Goal: Task Accomplishment & Management: Complete application form

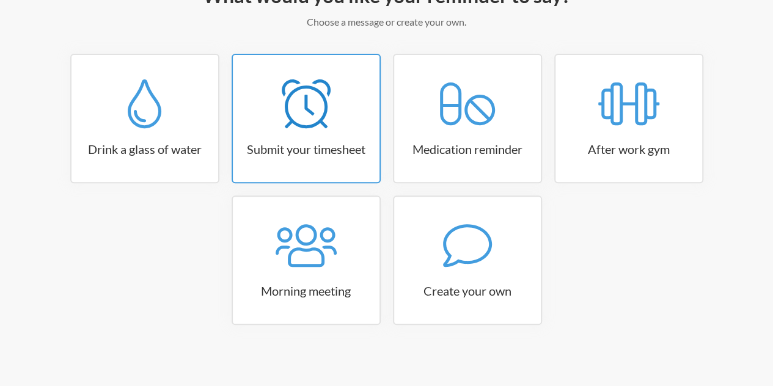
scroll to position [185, 0]
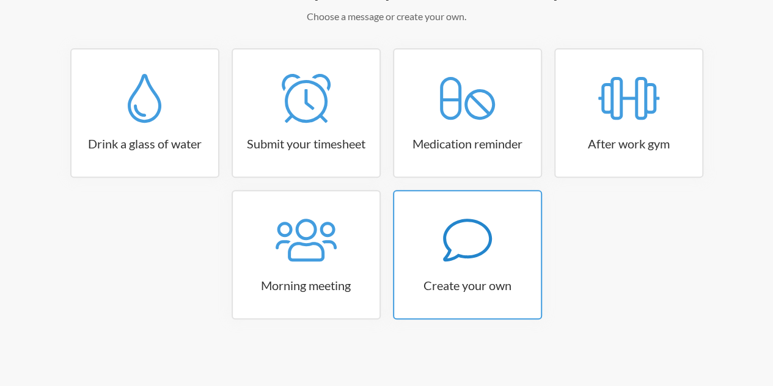
click at [441, 252] on div at bounding box center [467, 240] width 147 height 49
select select "09:30:00"
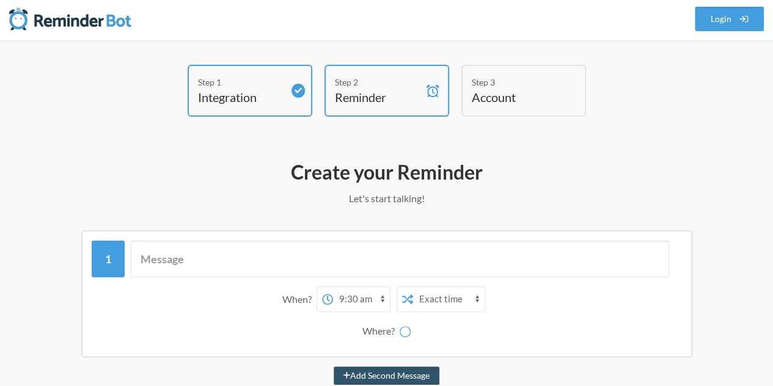
scroll to position [0, 0]
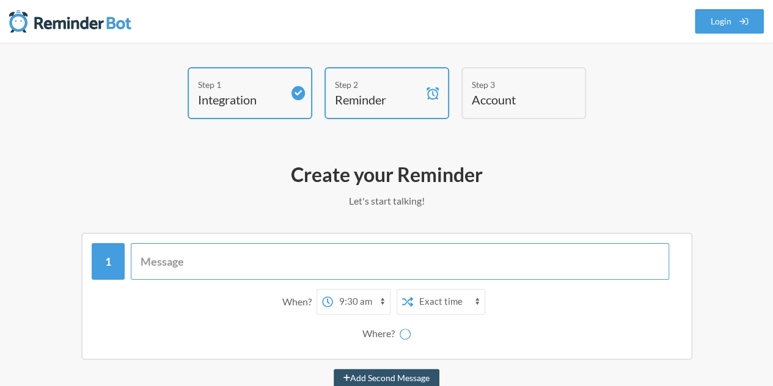
click at [329, 257] on input "text" at bounding box center [400, 261] width 539 height 37
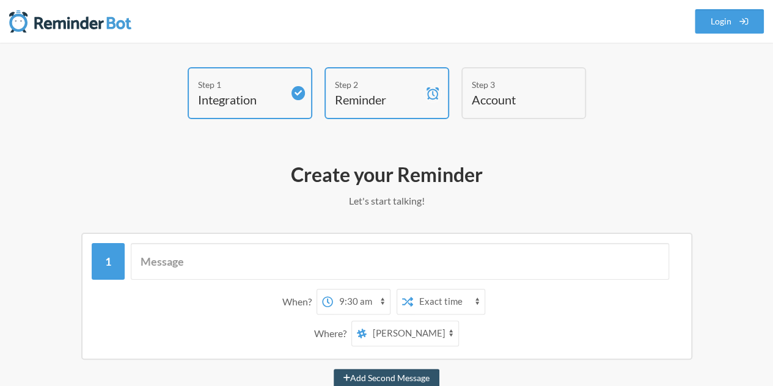
click at [381, 332] on select "all-sbbmedia workast-for-tasks Sahndra Fon Dufe OYIBO BLESSING SBB Ayomide Ayena" at bounding box center [413, 334] width 92 height 24
select select "D09AGRSF6MS"
click at [367, 322] on select "all-sbbmedia workast-for-tasks Sahndra Fon Dufe OYIBO BLESSING SBB Ayomide Ayena" at bounding box center [413, 334] width 92 height 24
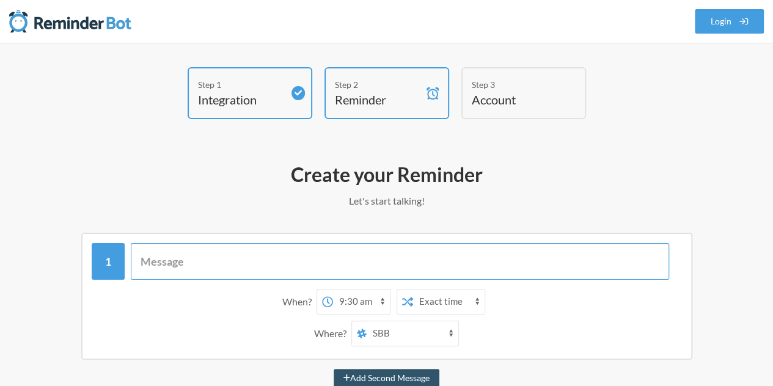
click at [167, 276] on input "text" at bounding box center [400, 261] width 539 height 37
paste input "Good afternoon madam, im [PERSON_NAME] and i represent a federal govt agency in…"
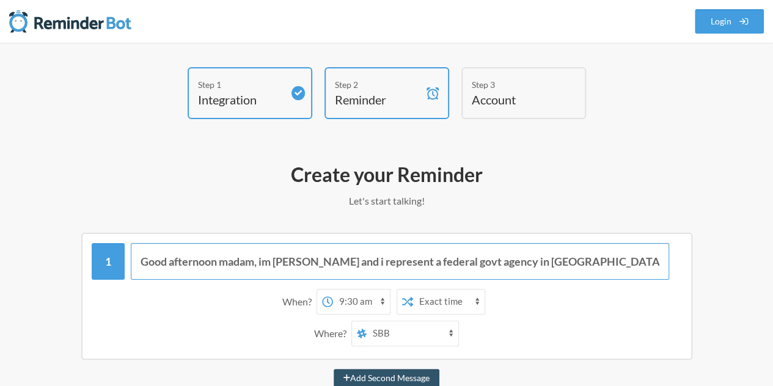
scroll to position [0, 612]
click at [233, 262] on input "Good afternoon madam, im [PERSON_NAME] and i represent a federal govt agency in…" at bounding box center [400, 261] width 539 height 37
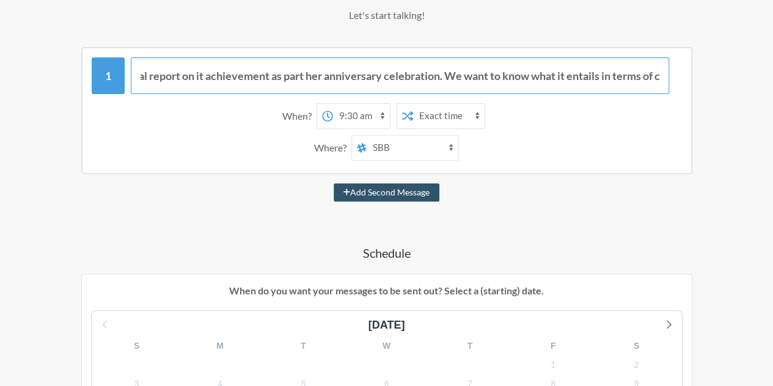
scroll to position [193, 0]
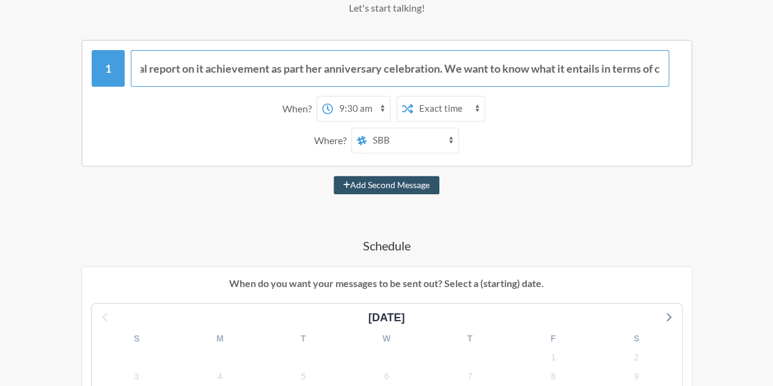
click at [513, 67] on input "Good afternoon madam, im [PERSON_NAME] and i represent a federal govt agency in…" at bounding box center [400, 68] width 539 height 37
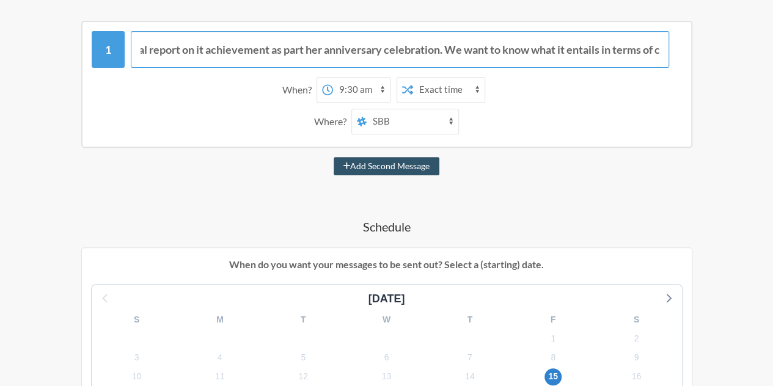
scroll to position [211, 0]
type input "Good afternoon madam, im [PERSON_NAME] and i represent a federal govt agency in…"
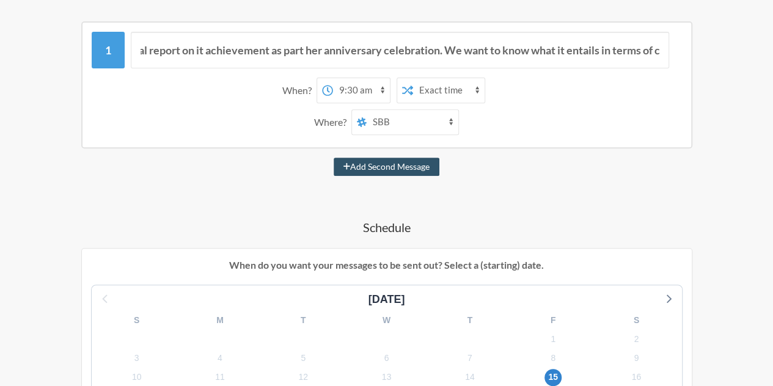
scroll to position [0, 0]
click at [367, 83] on select "12:00 am 12:15 am 12:30 am 12:45 am 1:00 am 1:15 am 1:30 am 1:45 am 2:00 am 2:1…" at bounding box center [361, 90] width 57 height 24
select select "12:00:00"
click at [333, 78] on select "12:00 am 12:15 am 12:30 am 12:45 am 1:00 am 1:15 am 1:30 am 1:45 am 2:00 am 2:1…" at bounding box center [361, 90] width 57 height 24
click at [444, 90] on select "Exact time Random time" at bounding box center [449, 90] width 72 height 24
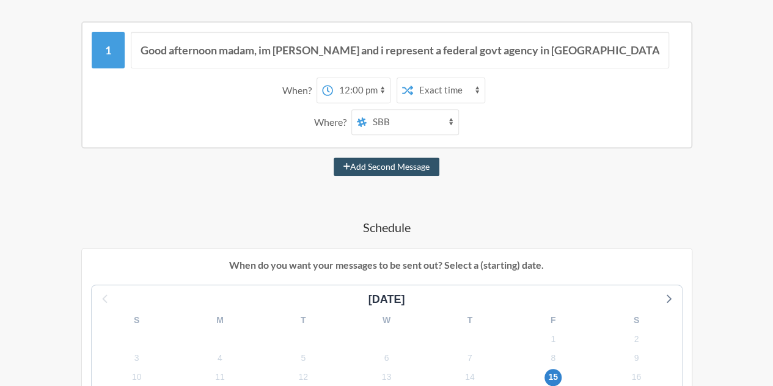
click at [444, 90] on select "Exact time Random time" at bounding box center [449, 90] width 72 height 24
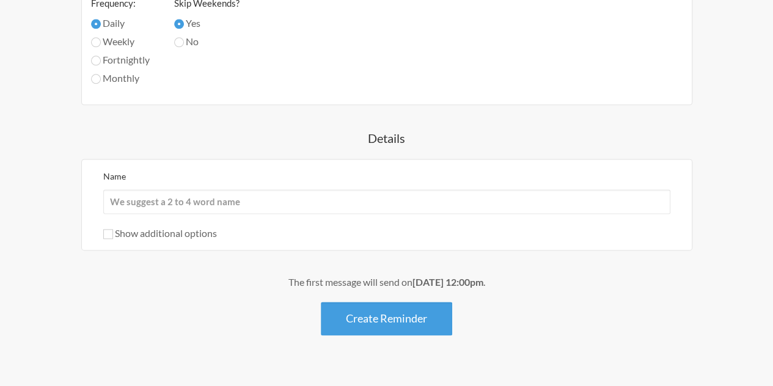
scroll to position [715, 0]
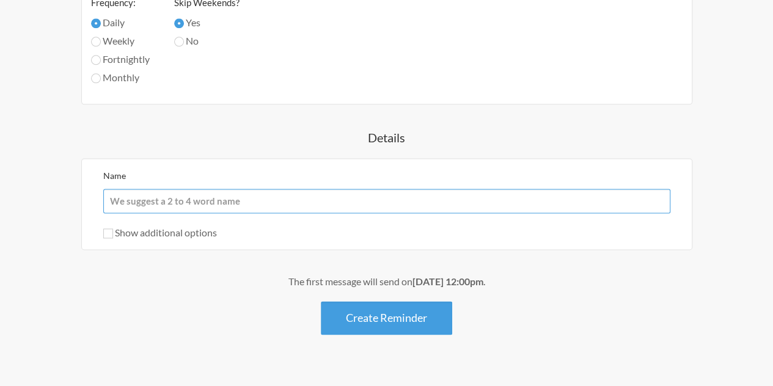
click at [175, 201] on input "Name" at bounding box center [386, 201] width 567 height 24
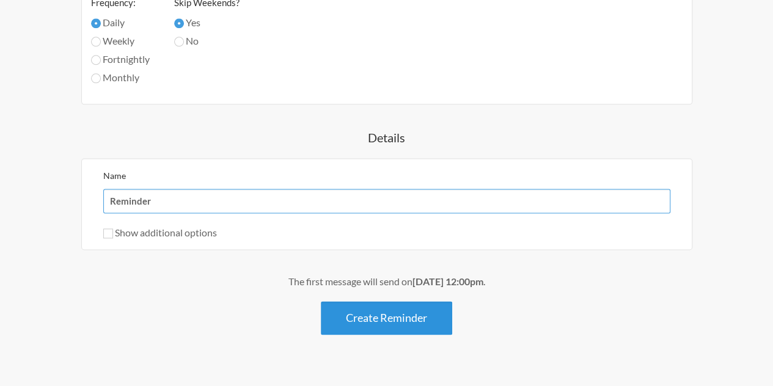
type input "Reminder"
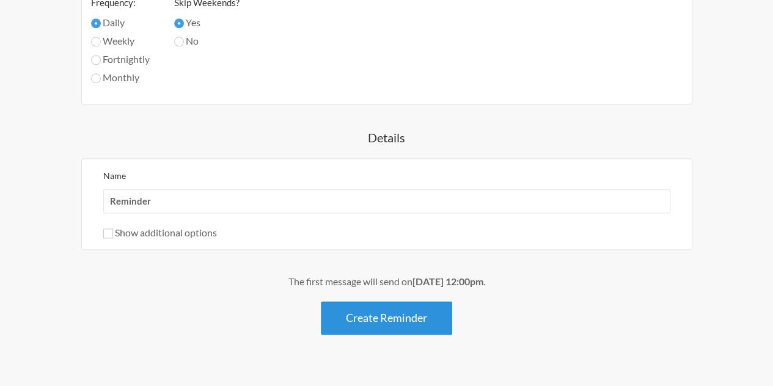
click at [349, 312] on button "Create Reminder" at bounding box center [386, 318] width 131 height 34
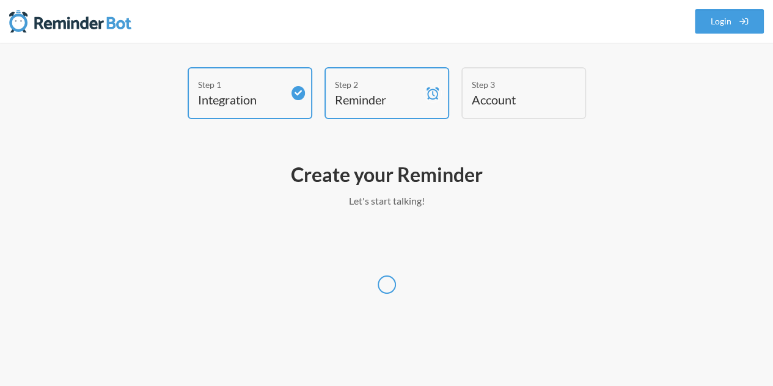
scroll to position [0, 0]
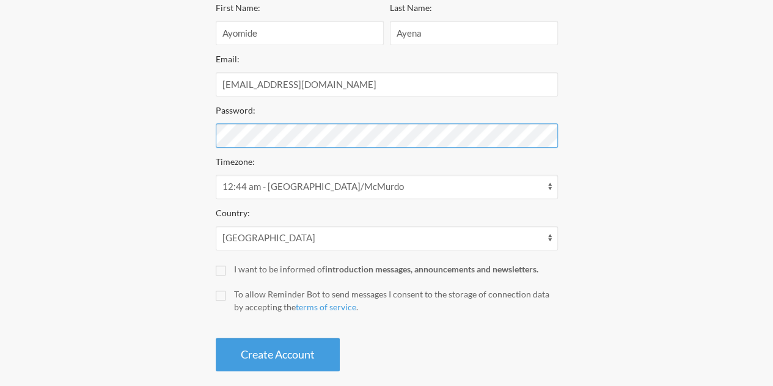
scroll to position [248, 0]
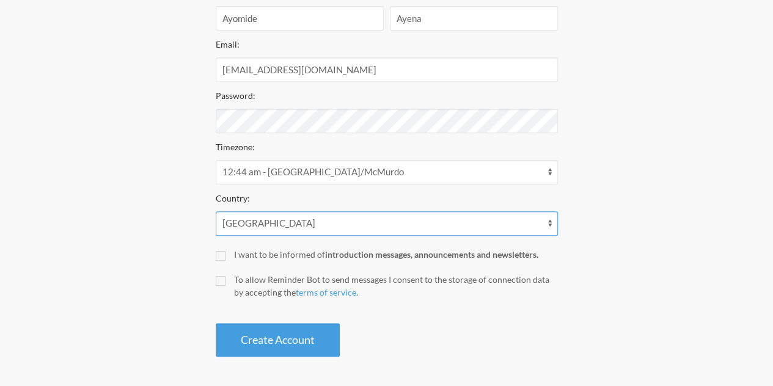
click at [259, 226] on select "[GEOGRAPHIC_DATA] [GEOGRAPHIC_DATA] [GEOGRAPHIC_DATA] [GEOGRAPHIC_DATA] [US_STA…" at bounding box center [387, 223] width 342 height 24
select select "NG"
click at [216, 211] on select "[GEOGRAPHIC_DATA] [GEOGRAPHIC_DATA] [GEOGRAPHIC_DATA] [GEOGRAPHIC_DATA] [US_STA…" at bounding box center [387, 223] width 342 height 24
click at [219, 273] on label "To allow Reminder Bot to send messages I consent to the storage of connection d…" at bounding box center [387, 286] width 342 height 26
click at [219, 276] on input "To allow Reminder Bot to send messages I consent to the storage of connection d…" at bounding box center [221, 281] width 10 height 10
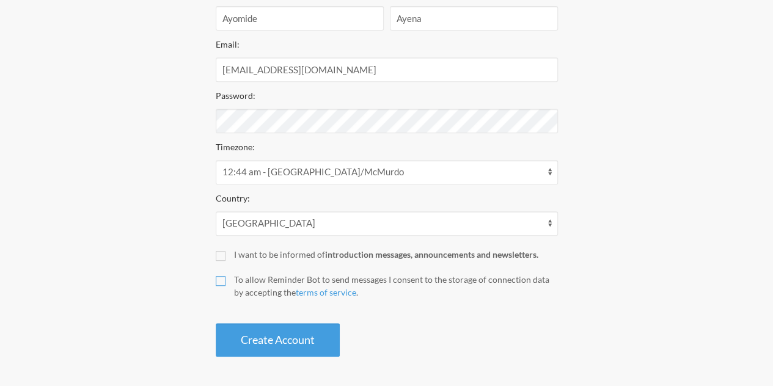
checkbox input "true"
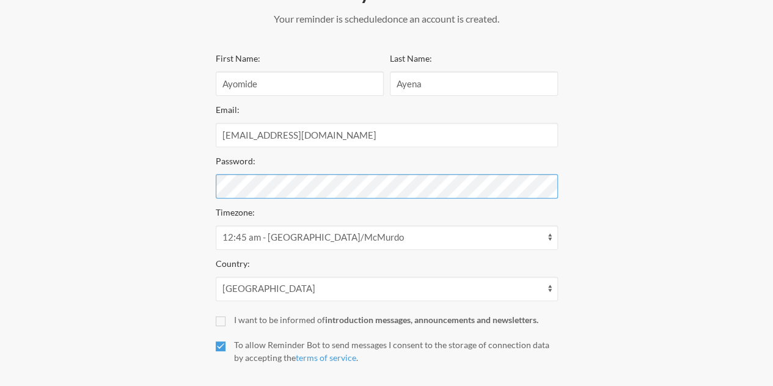
scroll to position [248, 0]
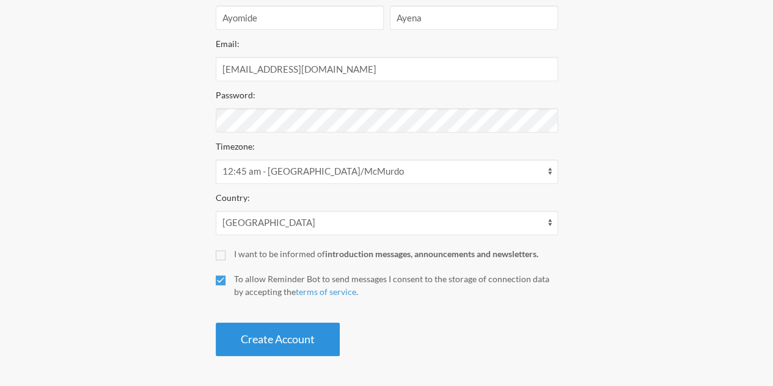
click at [301, 338] on button "Create Account" at bounding box center [278, 340] width 124 height 34
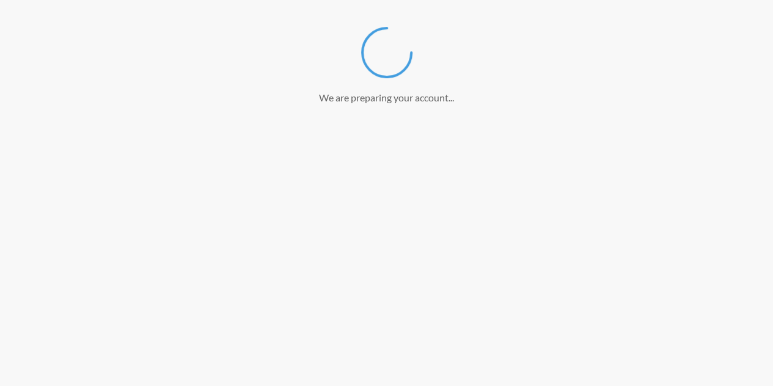
scroll to position [202, 0]
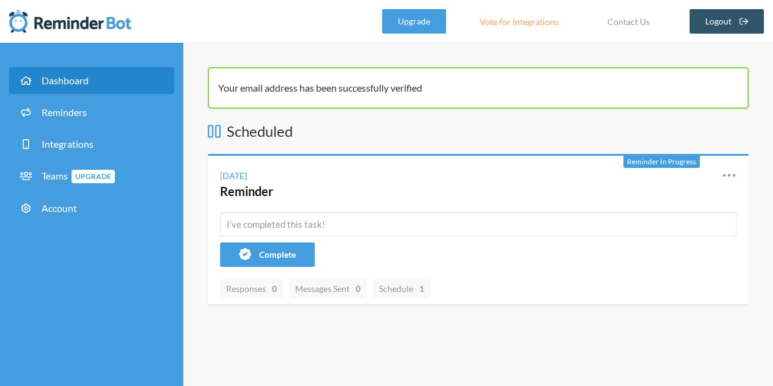
click at [70, 79] on span "Dashboard" at bounding box center [65, 81] width 47 height 12
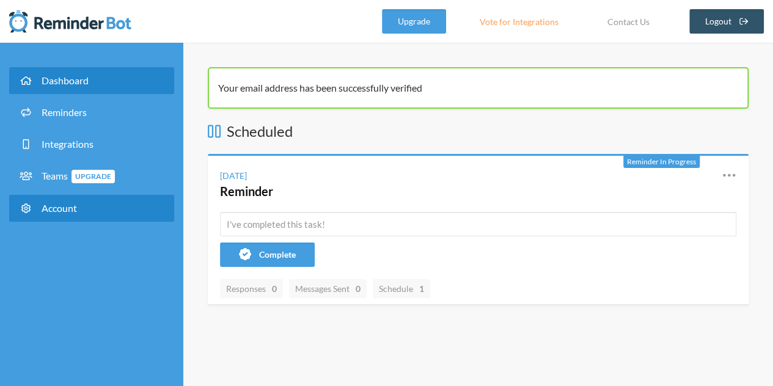
click at [87, 207] on link "Account" at bounding box center [91, 208] width 165 height 27
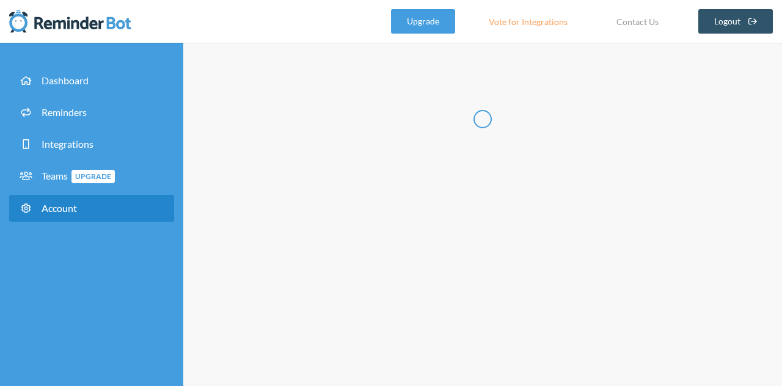
type input "*******"
type input "*****"
type input "**********"
select select "**"
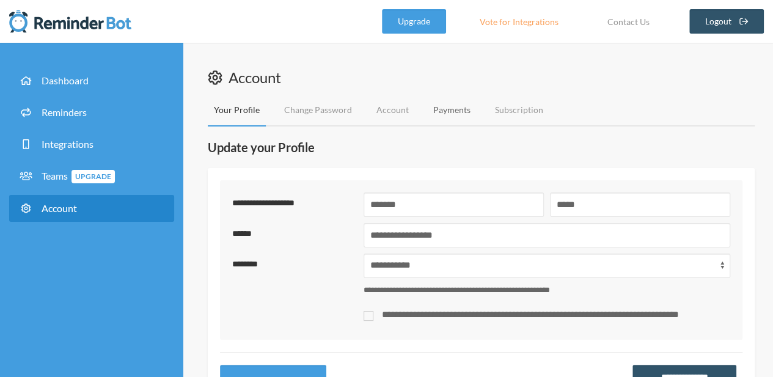
click at [469, 101] on link "Payments" at bounding box center [452, 110] width 50 height 32
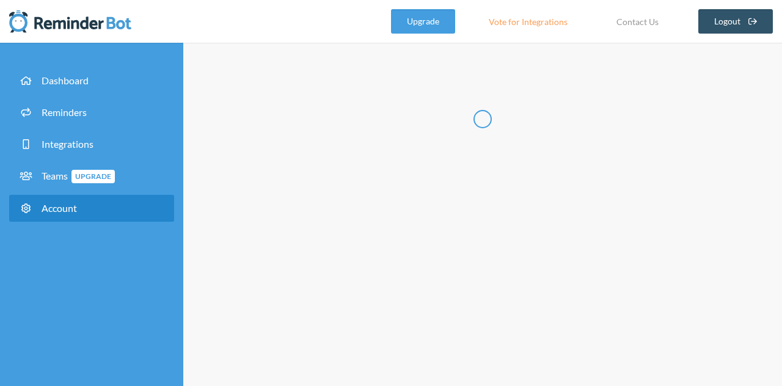
click at [509, 105] on div at bounding box center [483, 119] width 550 height 104
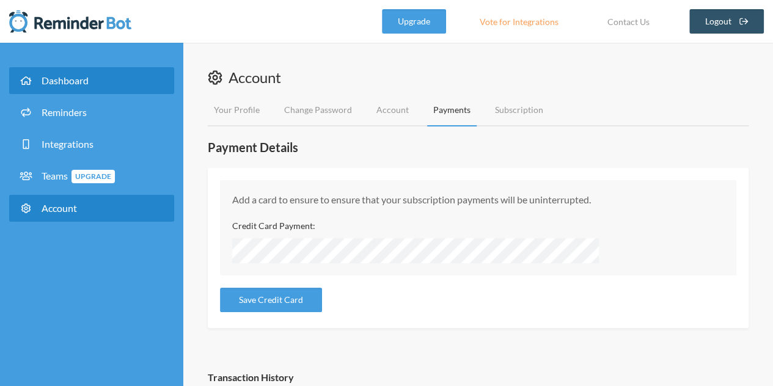
click at [110, 74] on link "Dashboard" at bounding box center [91, 80] width 165 height 27
